Goal: Task Accomplishment & Management: Manage account settings

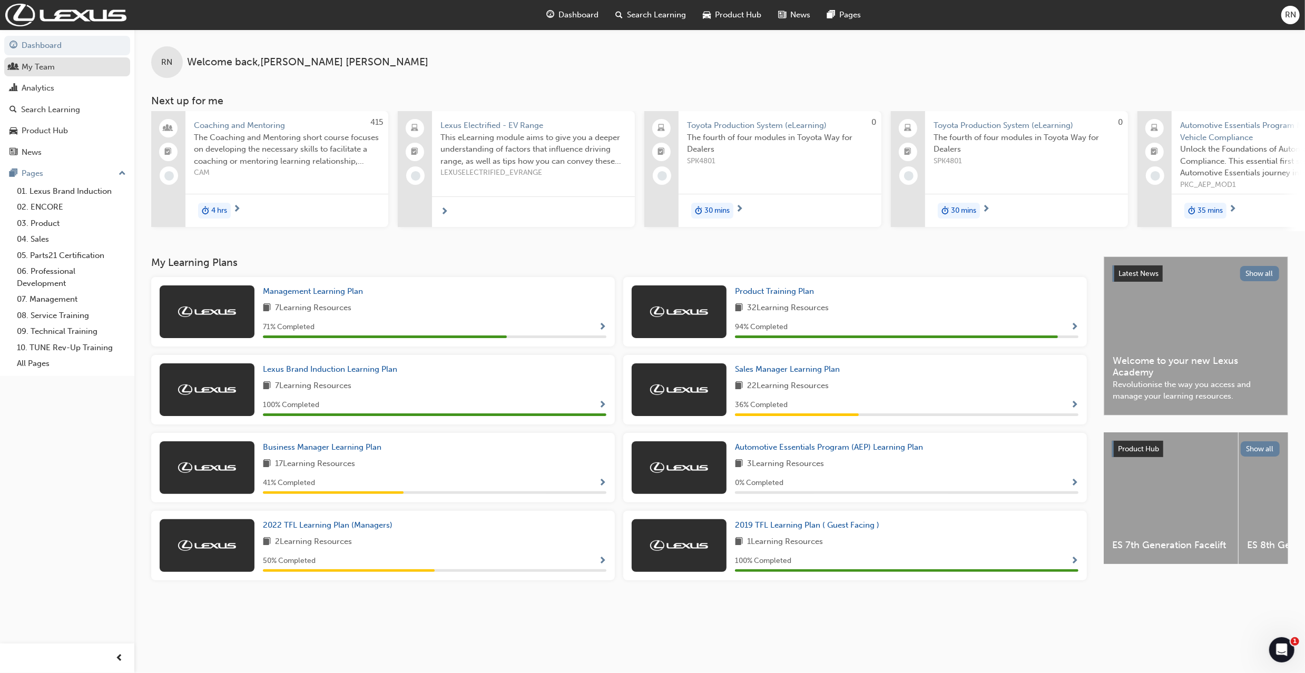
click at [33, 62] on div "My Team" at bounding box center [38, 67] width 33 height 12
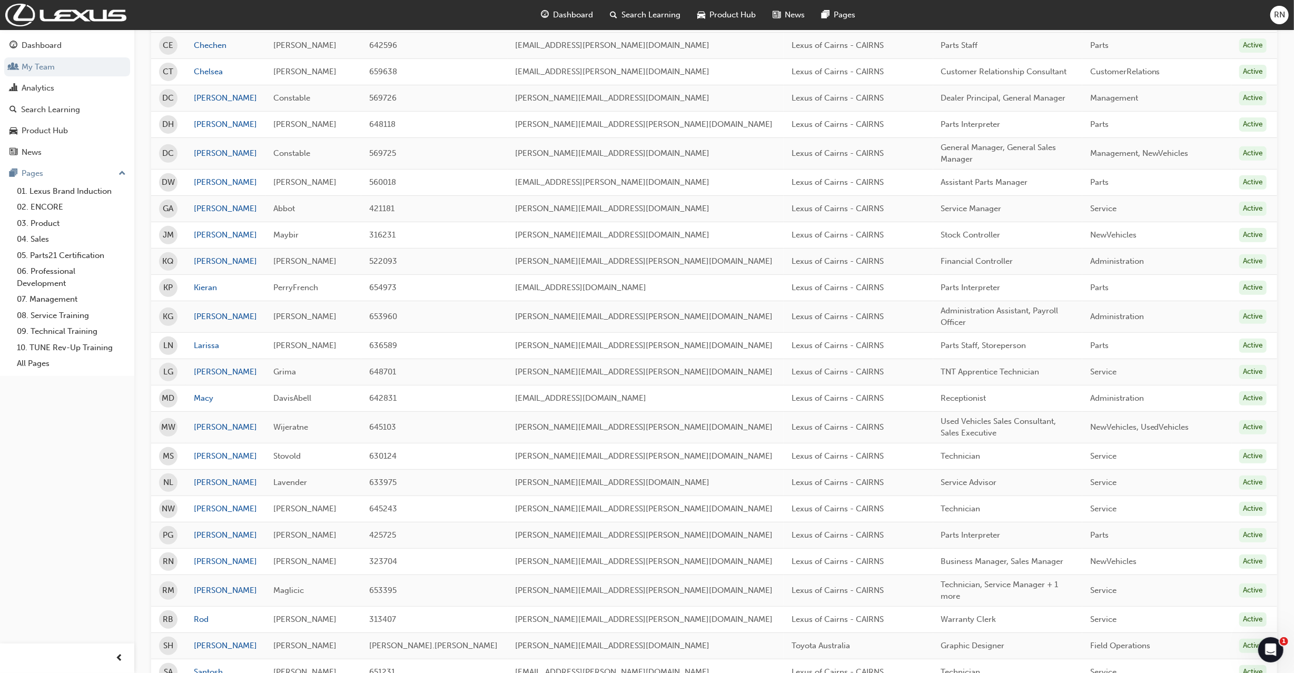
scroll to position [351, 0]
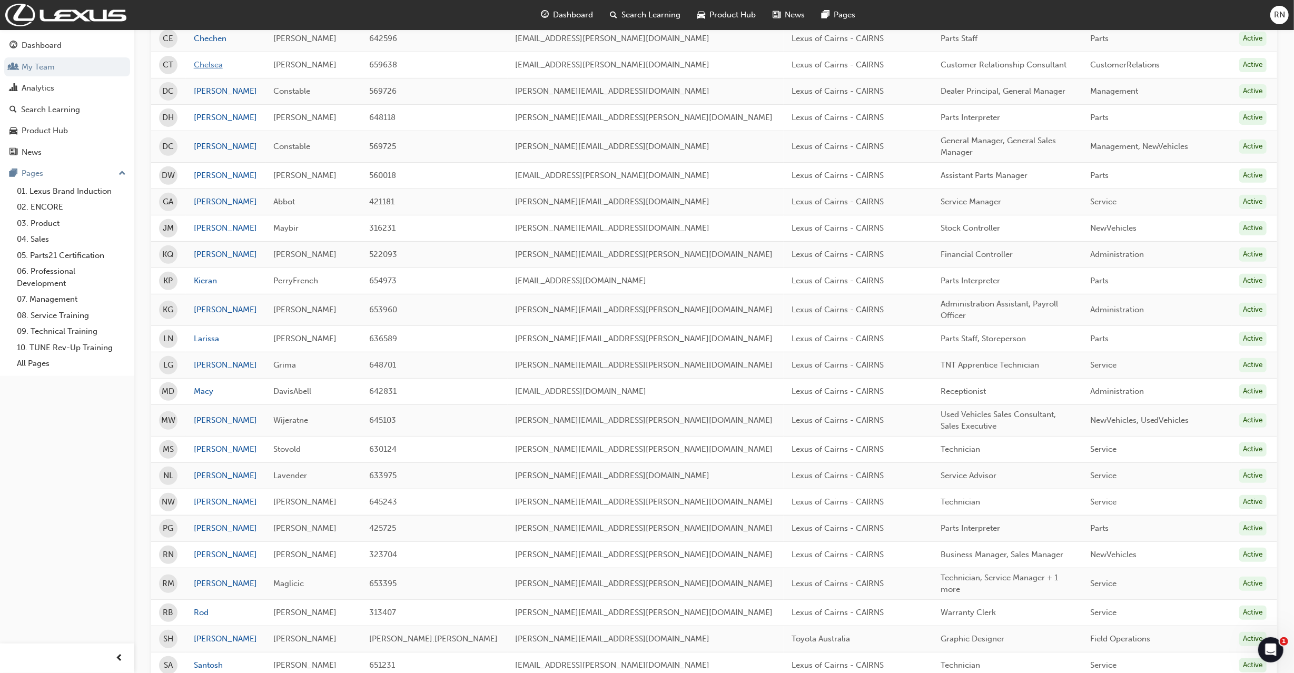
click at [210, 64] on link "Chelsea" at bounding box center [226, 65] width 64 height 12
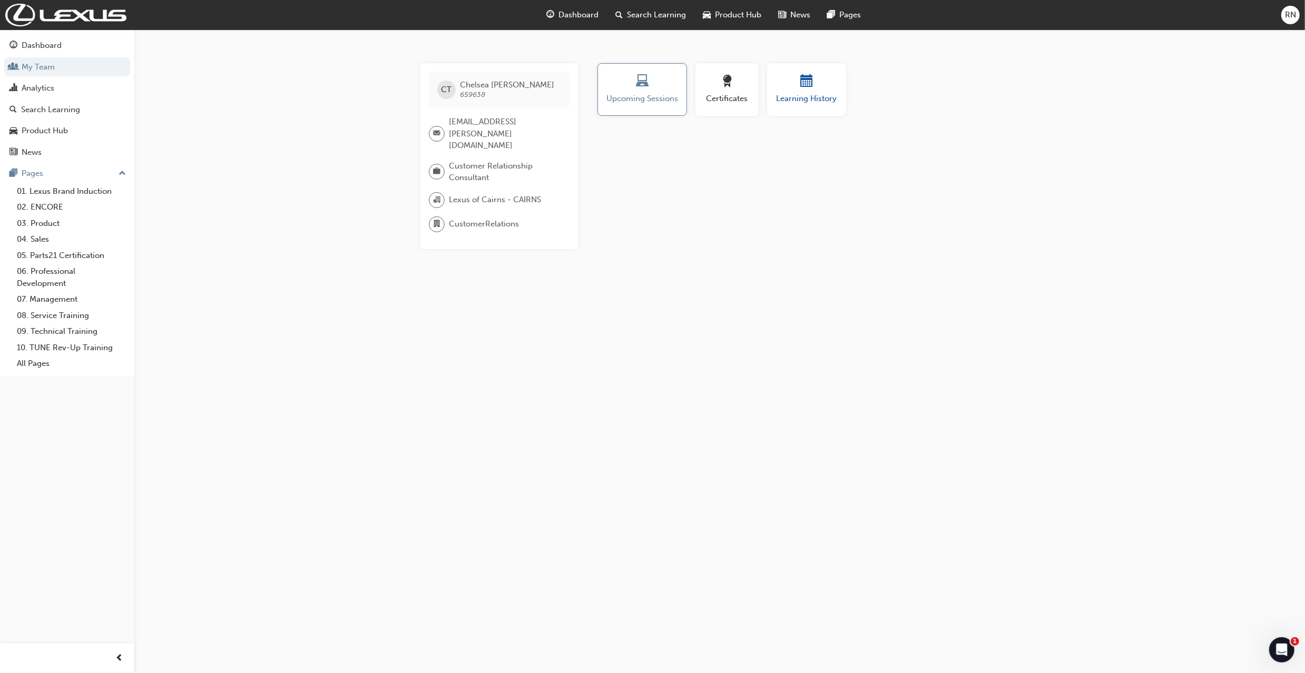
click at [793, 89] on div "button" at bounding box center [806, 83] width 63 height 16
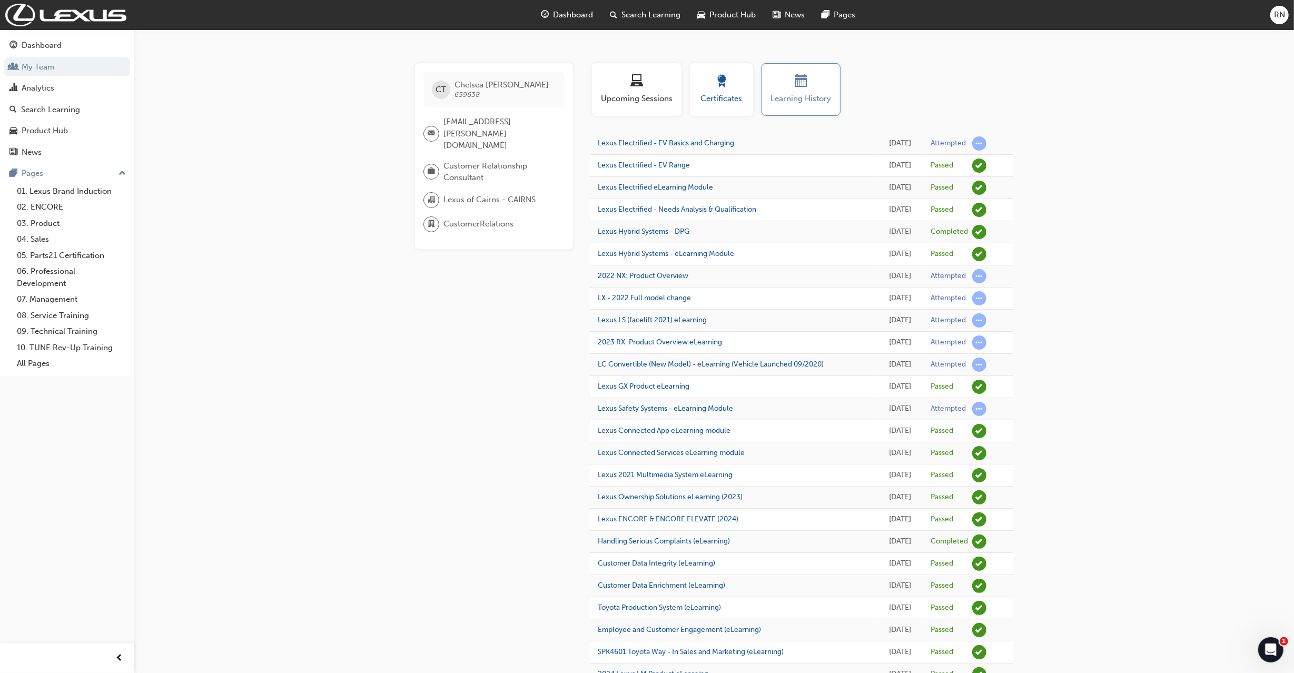
click at [728, 95] on span "Certificates" at bounding box center [721, 99] width 47 height 12
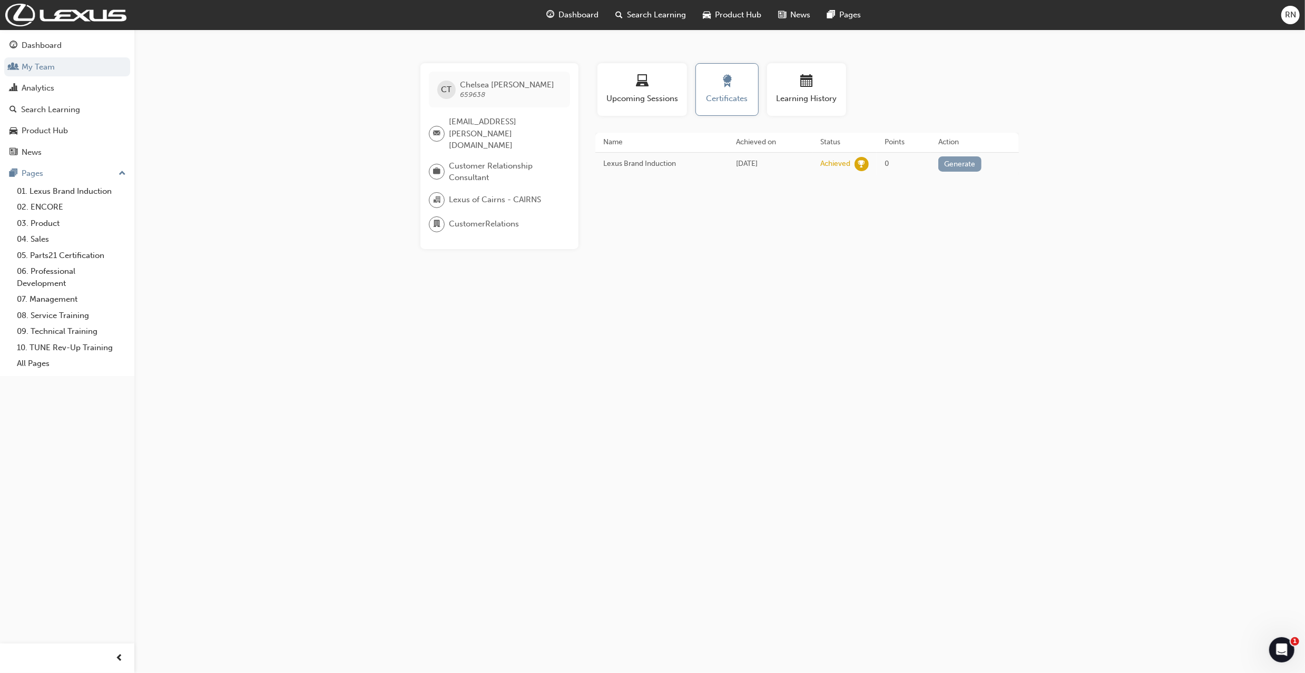
click at [968, 164] on button "Generate" at bounding box center [959, 163] width 43 height 15
click at [950, 161] on link "Download PDF" at bounding box center [956, 163] width 48 height 9
click at [791, 82] on div "button" at bounding box center [806, 83] width 63 height 16
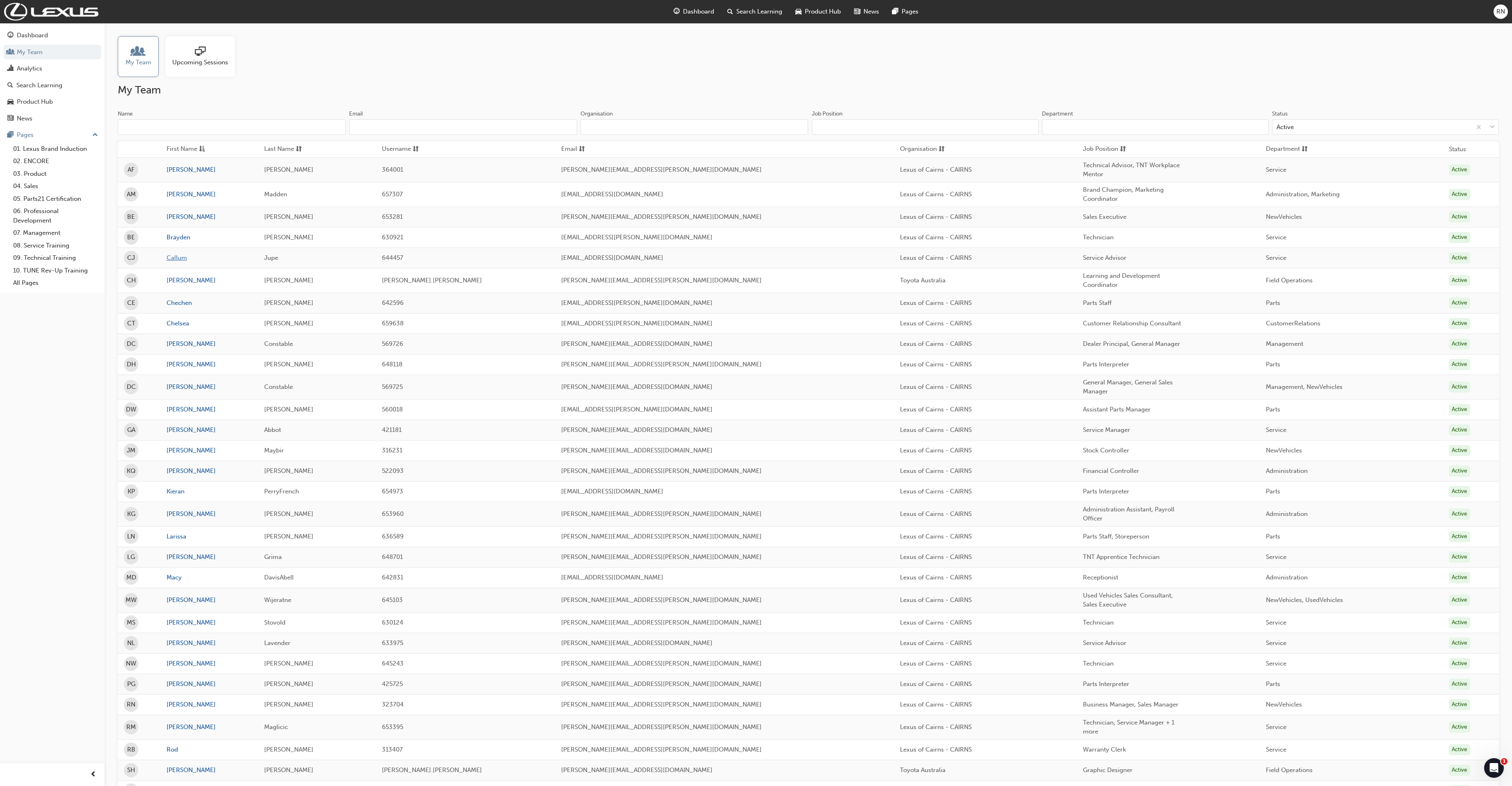
click at [193, 258] on link "Callum" at bounding box center [209, 258] width 86 height 9
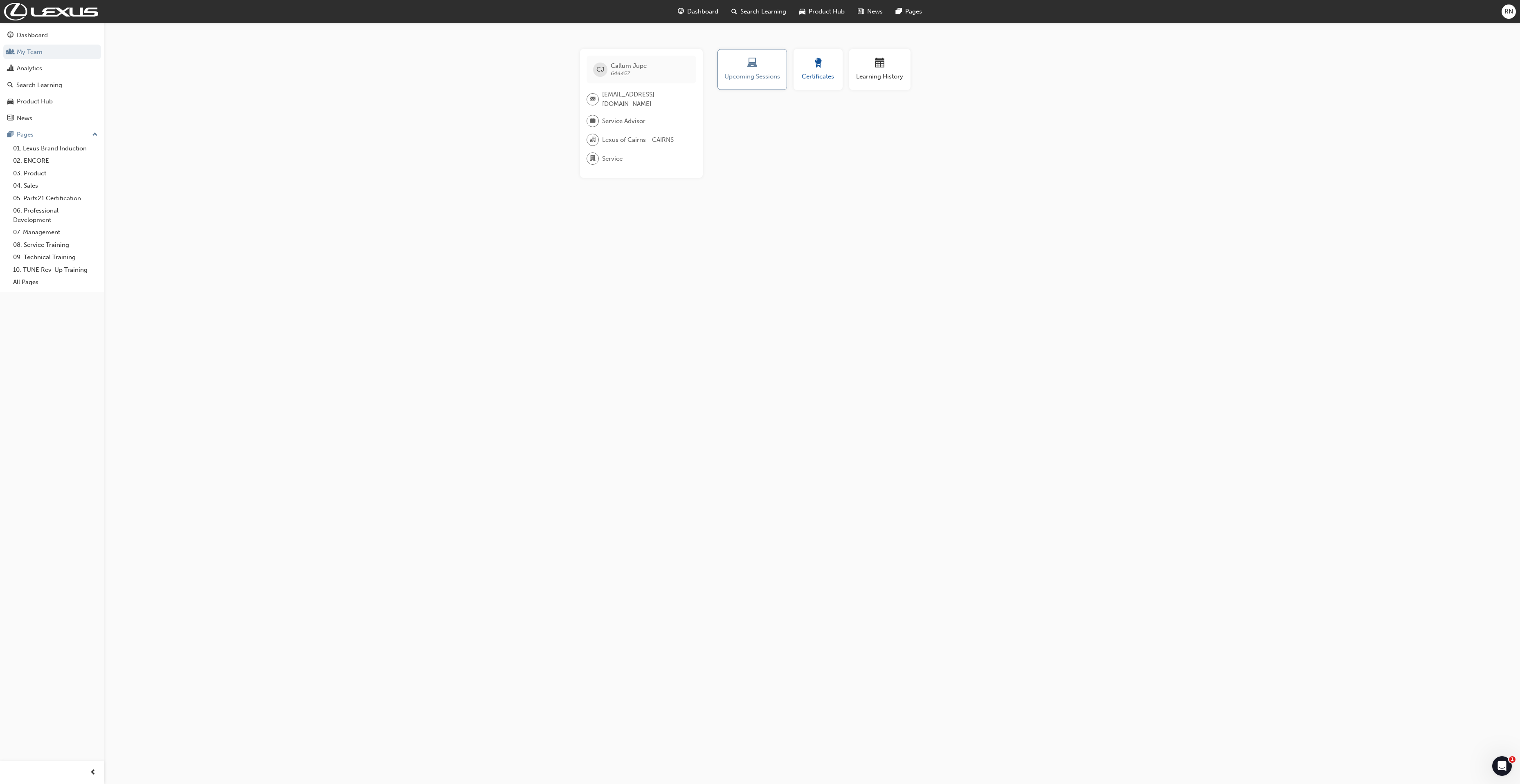
click at [835, 74] on span "Certificates" at bounding box center [817, 77] width 36 height 9
click at [871, 71] on div "Learning History" at bounding box center [880, 70] width 49 height 23
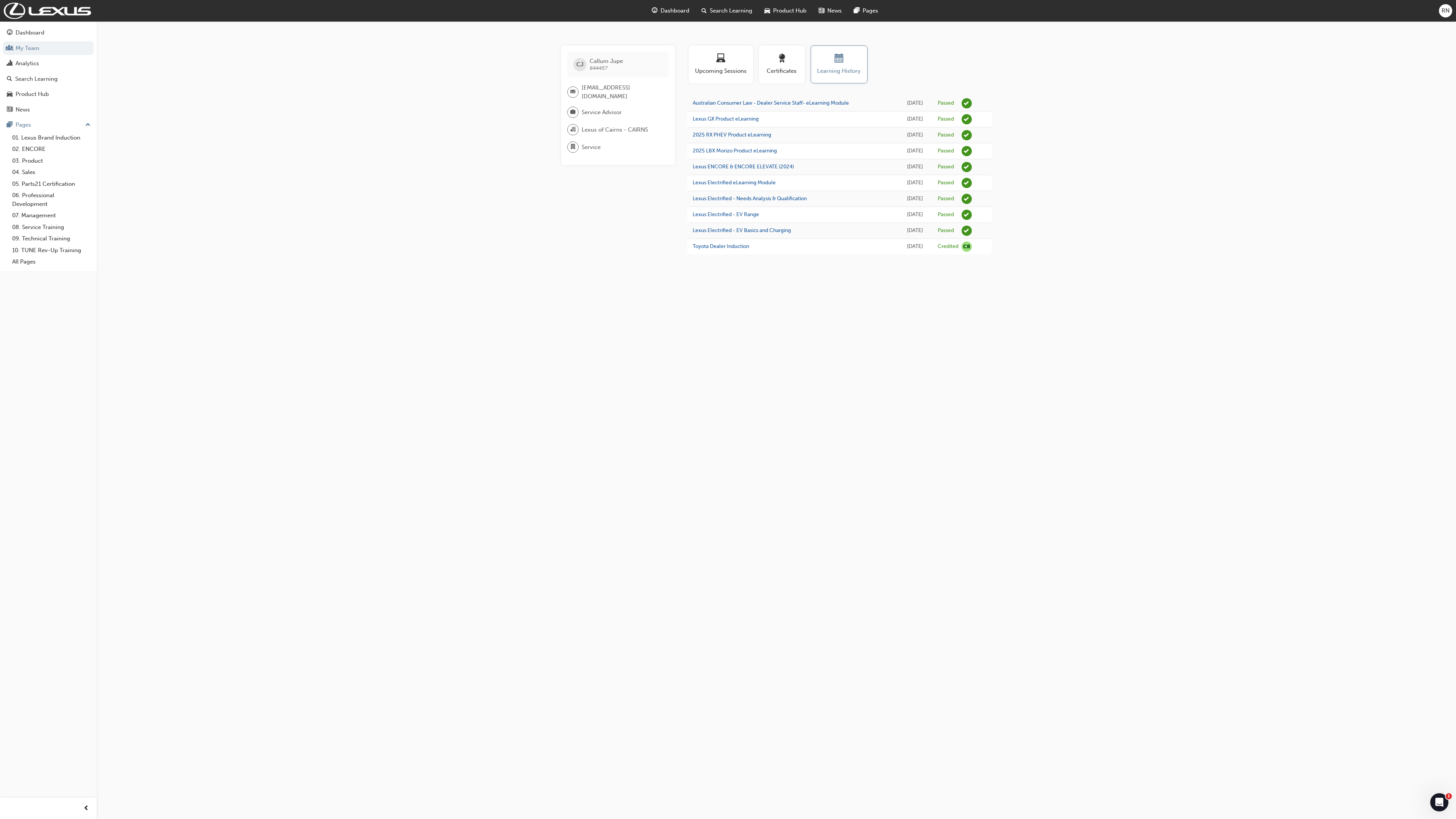
click at [279, 155] on div "[PERSON_NAME] Jupe 644457 [EMAIL_ADDRESS][DOMAIN_NAME] Service Advisor Lexus of…" at bounding box center [728, 410] width 1456 height 819
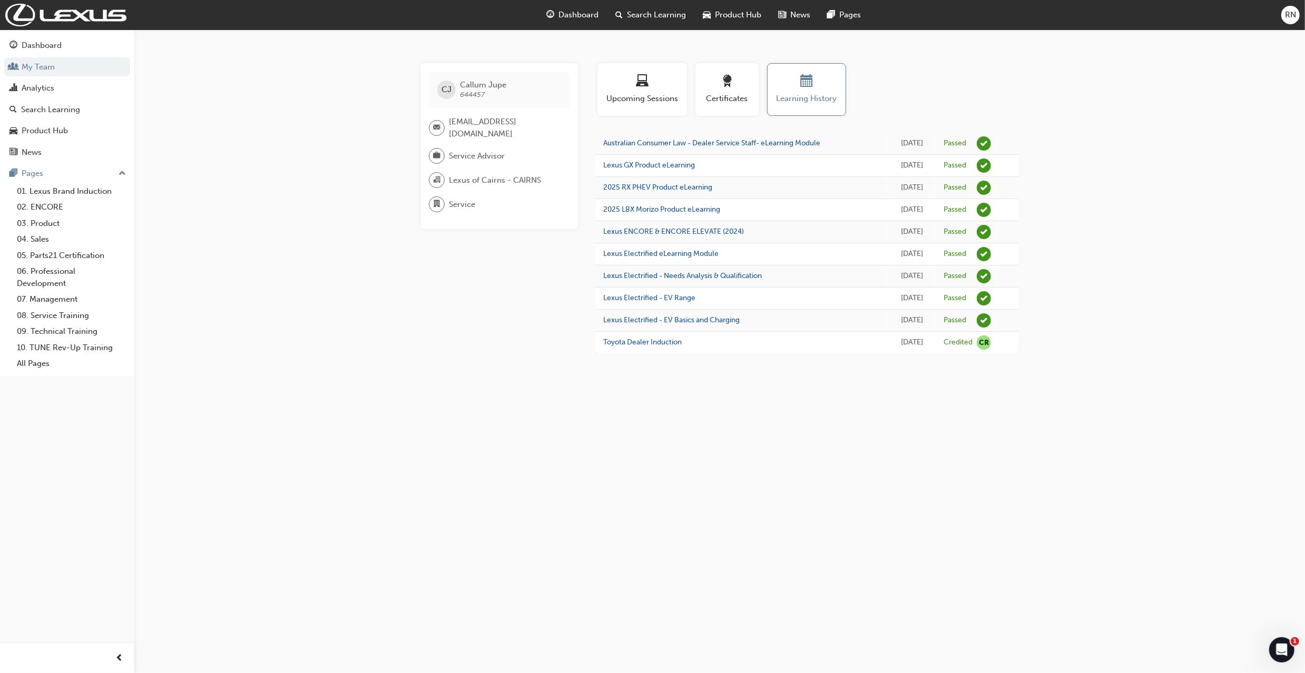
drag, startPoint x: 1947, startPoint y: 0, endPoint x: 820, endPoint y: 494, distance: 1230.9
click at [814, 515] on div "[PERSON_NAME] Jupe 644457 [EMAIL_ADDRESS][DOMAIN_NAME] Service Advisor Lexus of…" at bounding box center [652, 336] width 1305 height 673
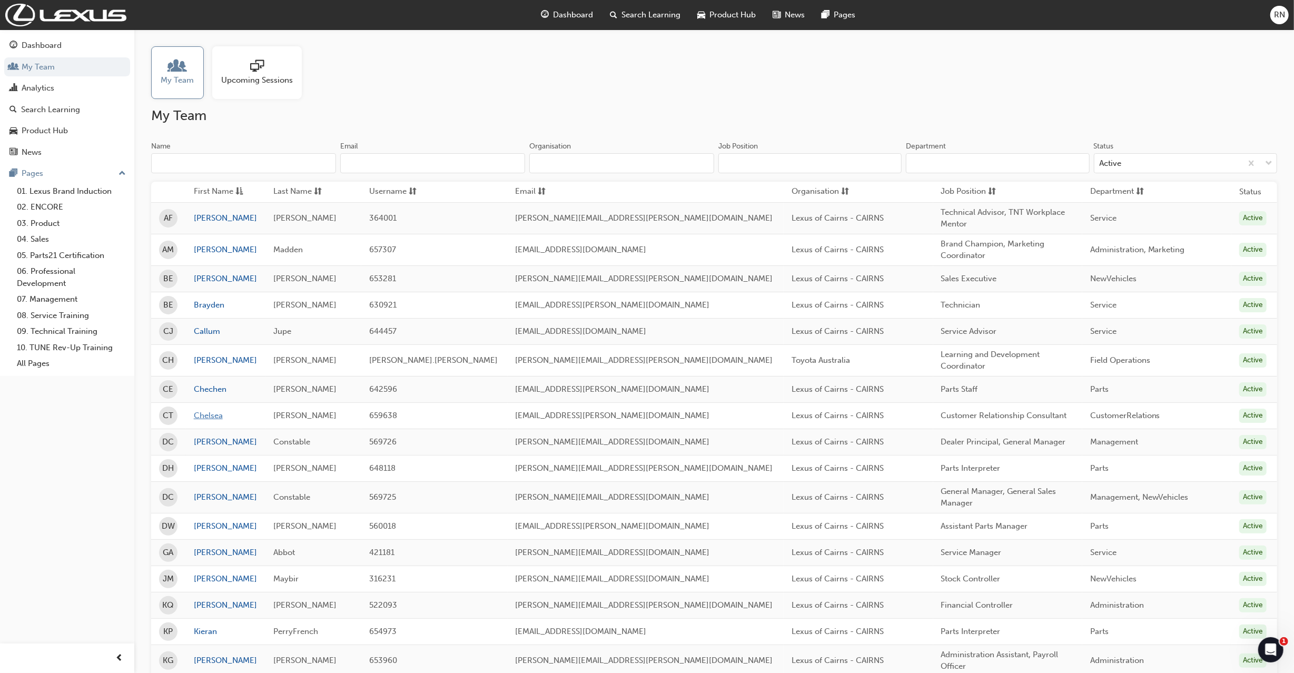
click at [222, 418] on link "Chelsea" at bounding box center [226, 416] width 64 height 12
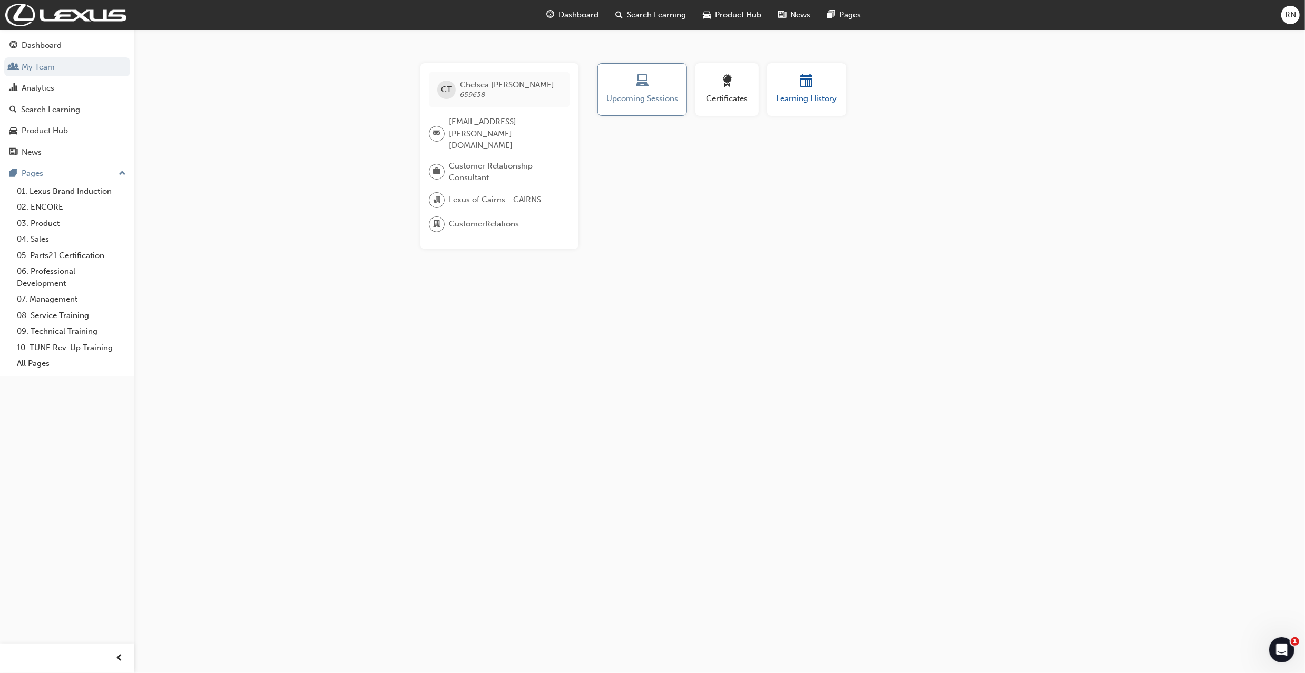
click at [818, 96] on span "Learning History" at bounding box center [806, 99] width 63 height 12
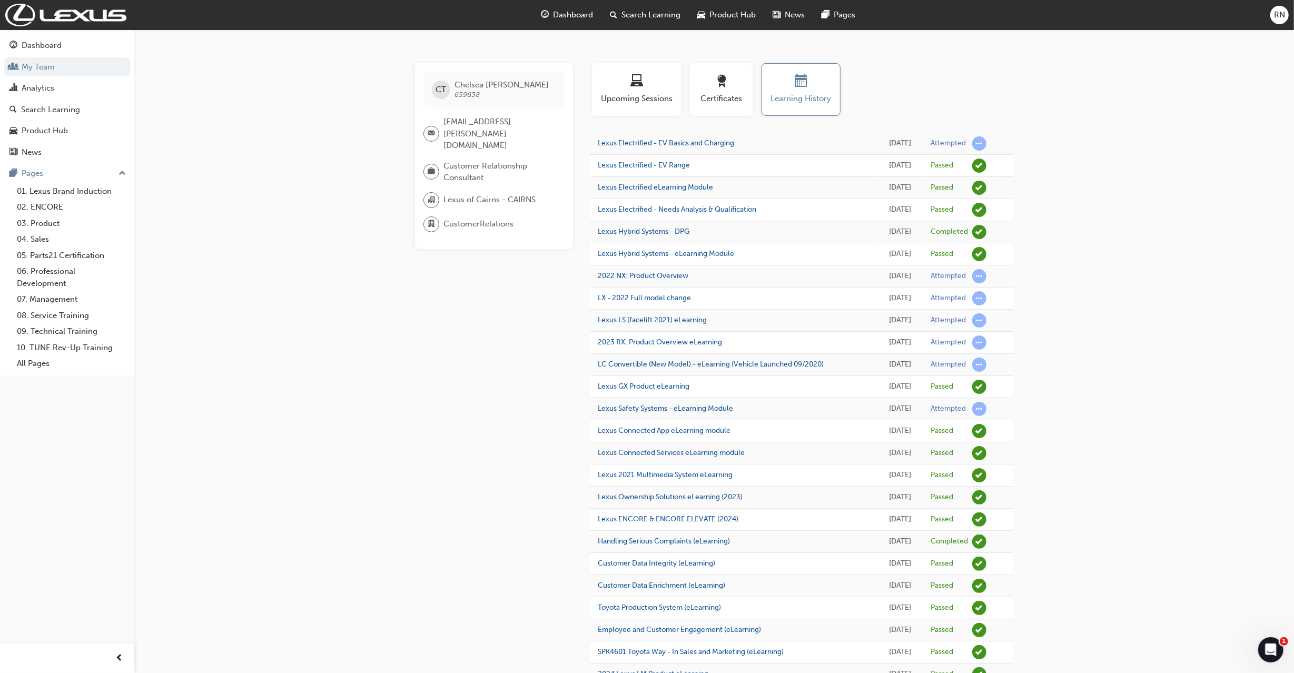
click at [1165, 329] on div "CT [PERSON_NAME] 659638 [EMAIL_ADDRESS][PERSON_NAME][DOMAIN_NAME] Customer Rela…" at bounding box center [647, 455] width 1294 height 911
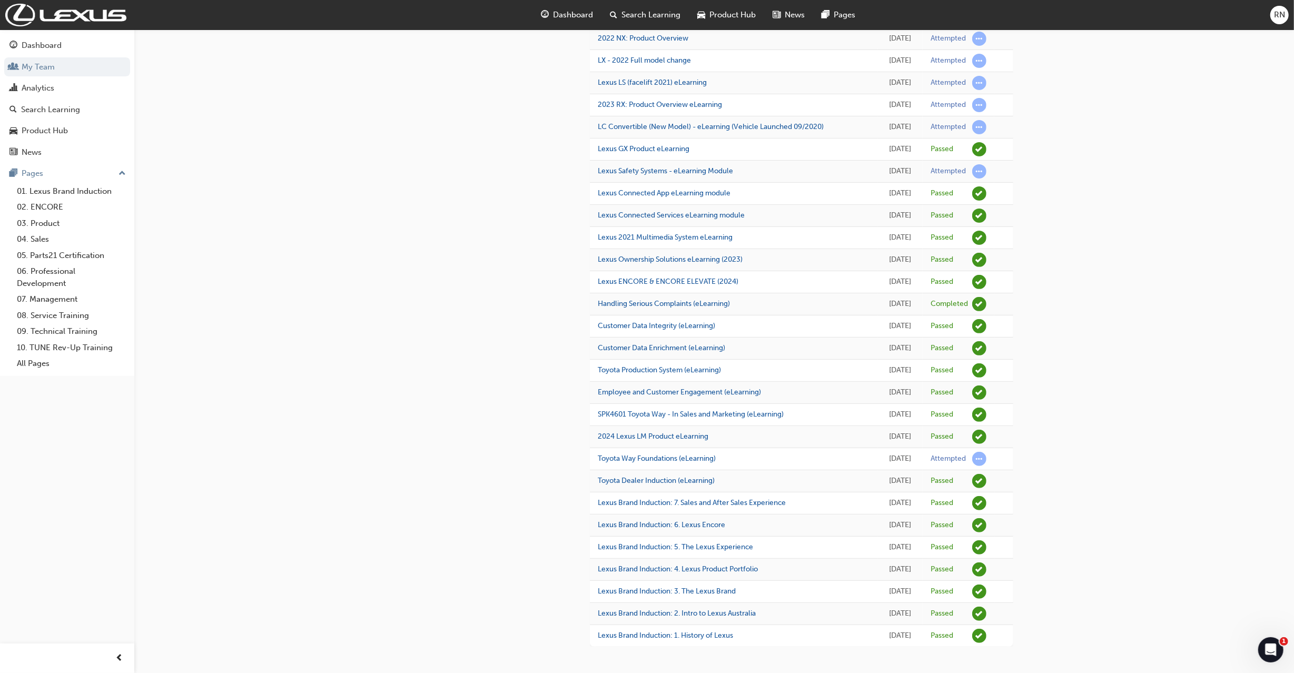
scroll to position [243, 0]
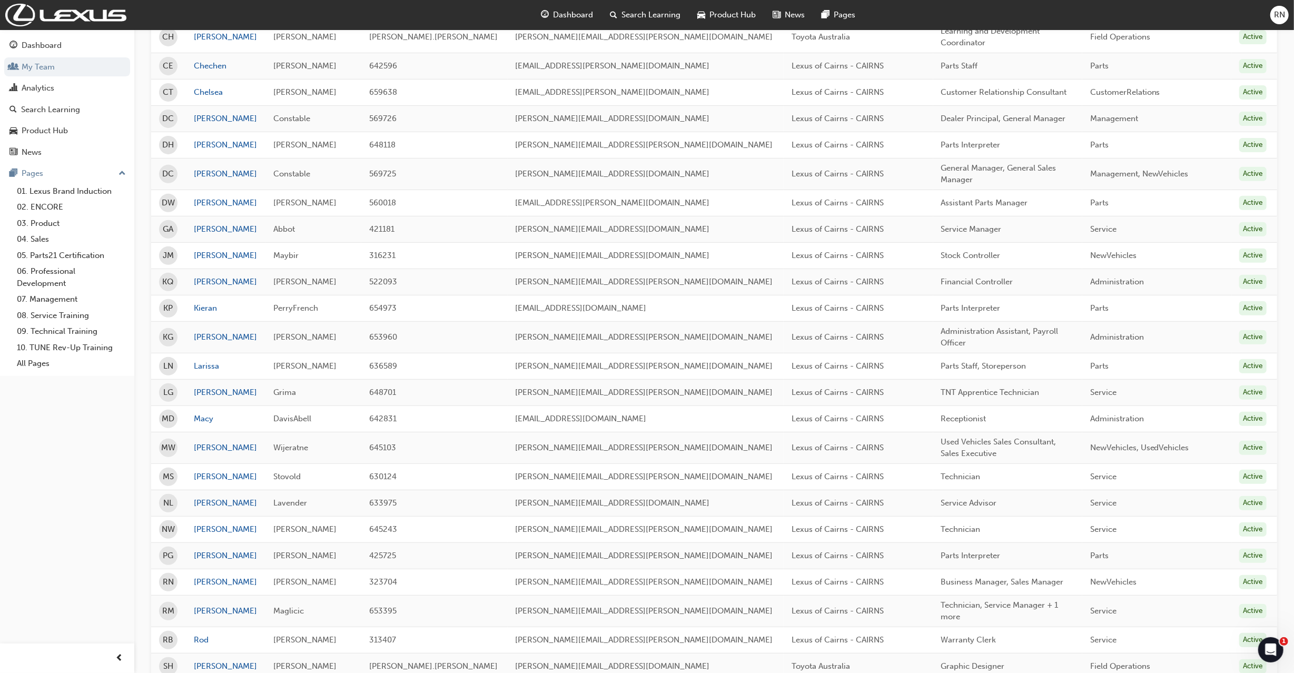
scroll to position [351, 0]
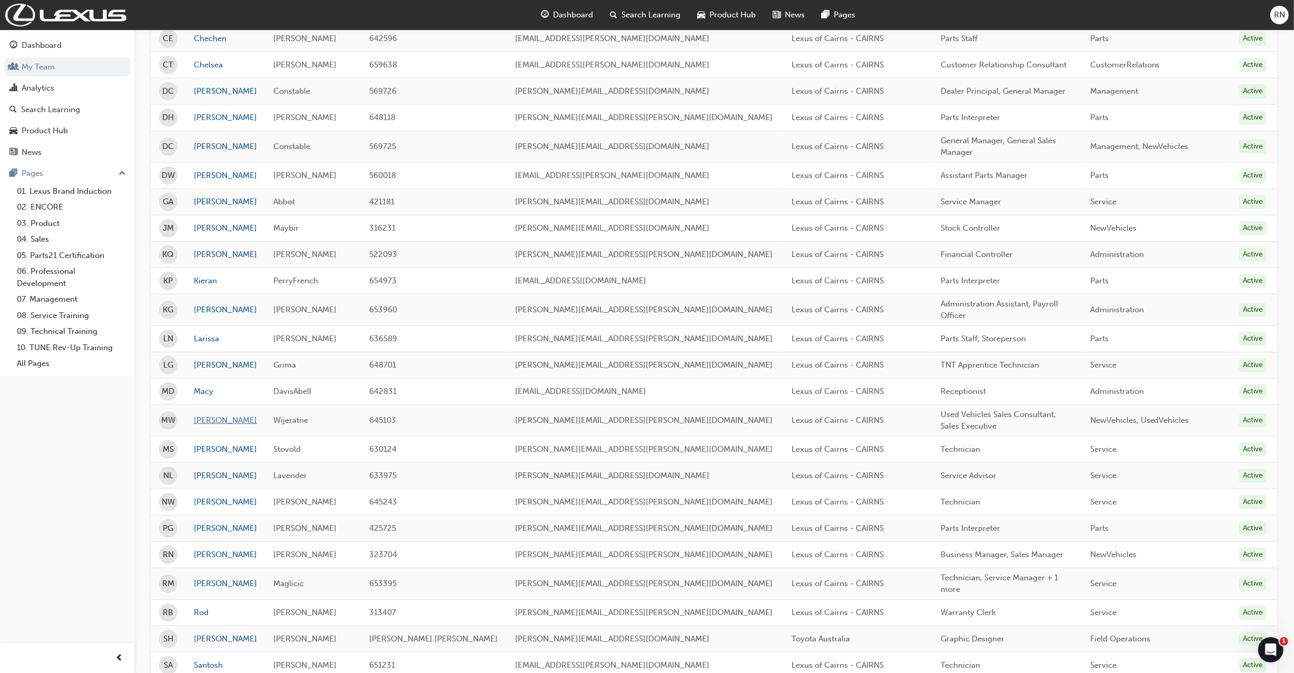
click at [209, 422] on link "[PERSON_NAME]" at bounding box center [226, 421] width 64 height 12
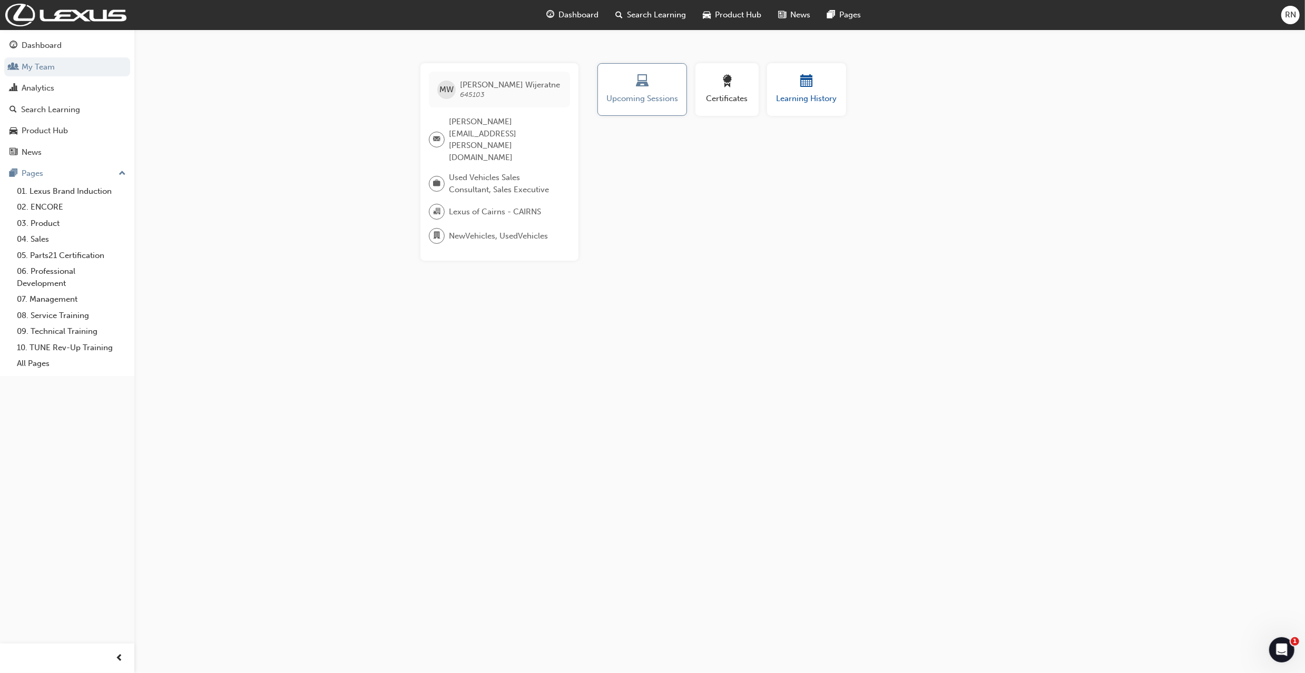
click at [808, 86] on span "calendar-icon" at bounding box center [806, 82] width 13 height 14
click at [727, 92] on div "Certificates" at bounding box center [726, 90] width 47 height 30
click at [797, 87] on div "button" at bounding box center [806, 83] width 63 height 16
